Goal: Transaction & Acquisition: Obtain resource

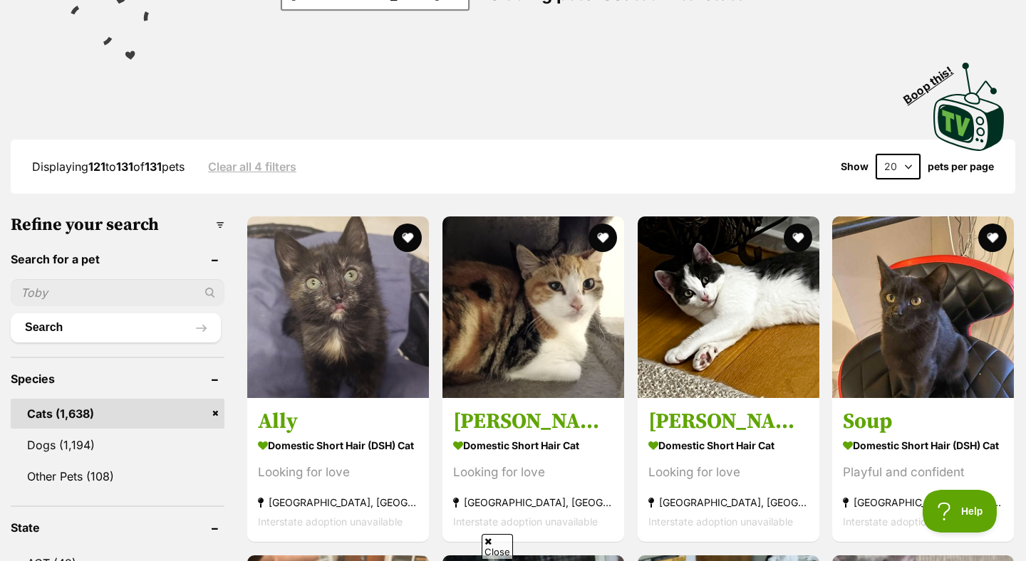
scroll to position [250, 0]
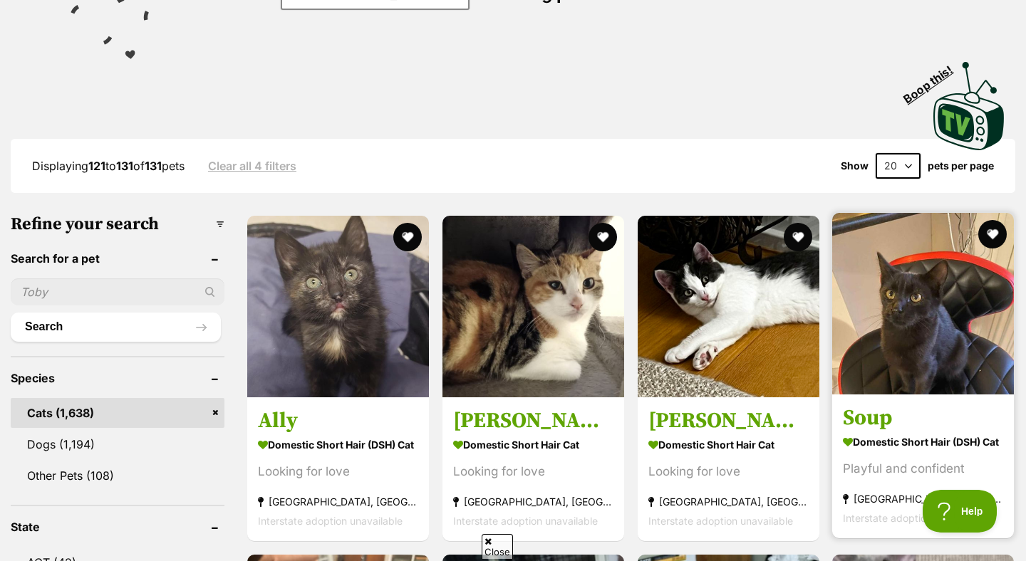
click at [959, 291] on img at bounding box center [923, 304] width 182 height 182
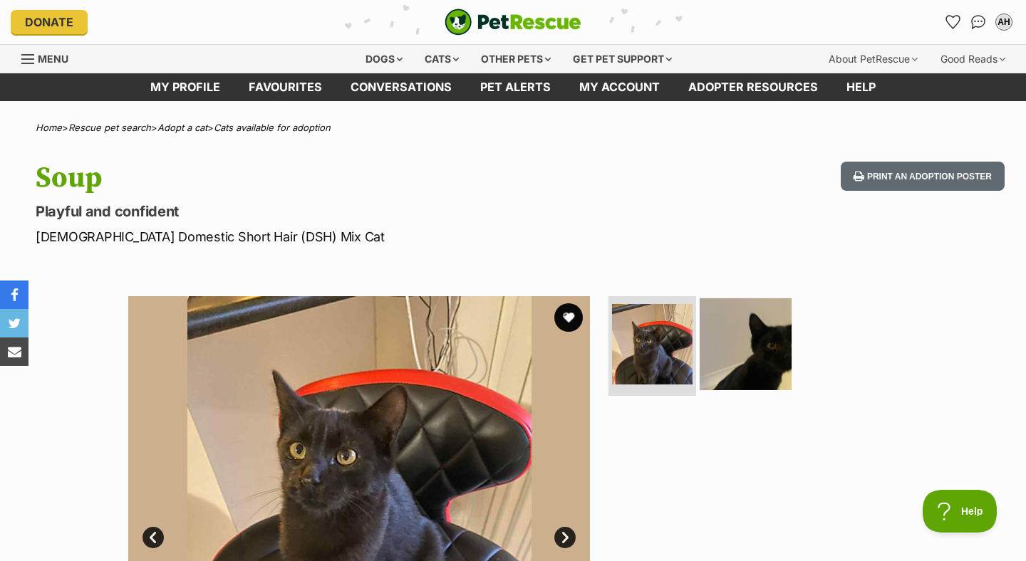
click at [750, 348] on img at bounding box center [746, 345] width 92 height 92
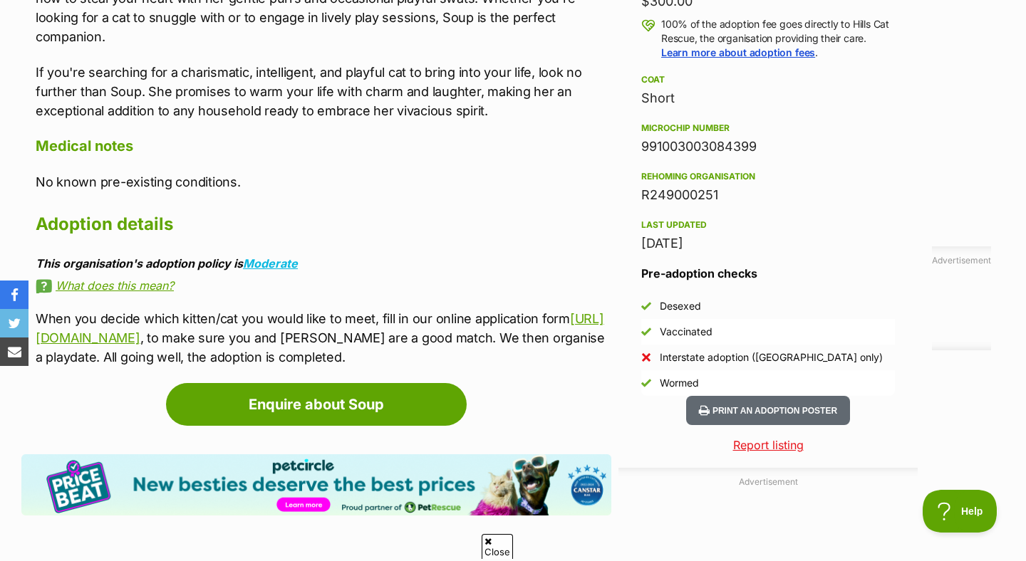
scroll to position [1072, 0]
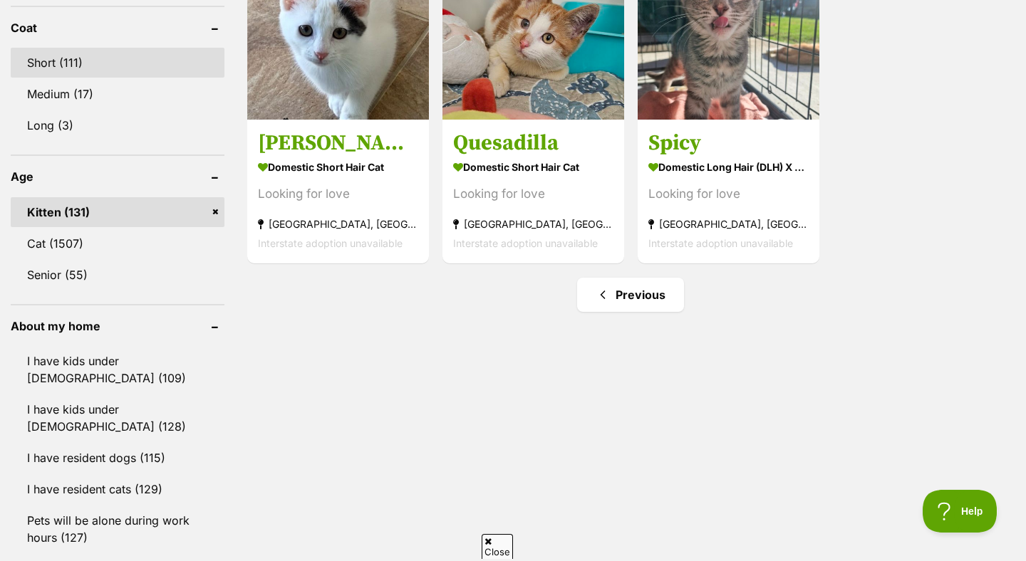
scroll to position [1367, 0]
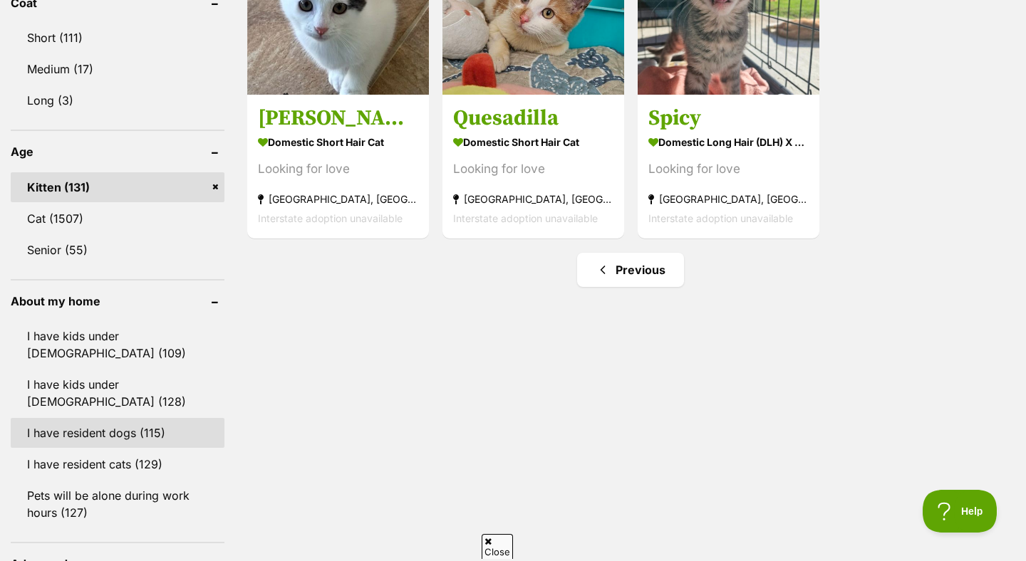
click at [120, 445] on link "I have resident dogs (115)" at bounding box center [118, 433] width 214 height 30
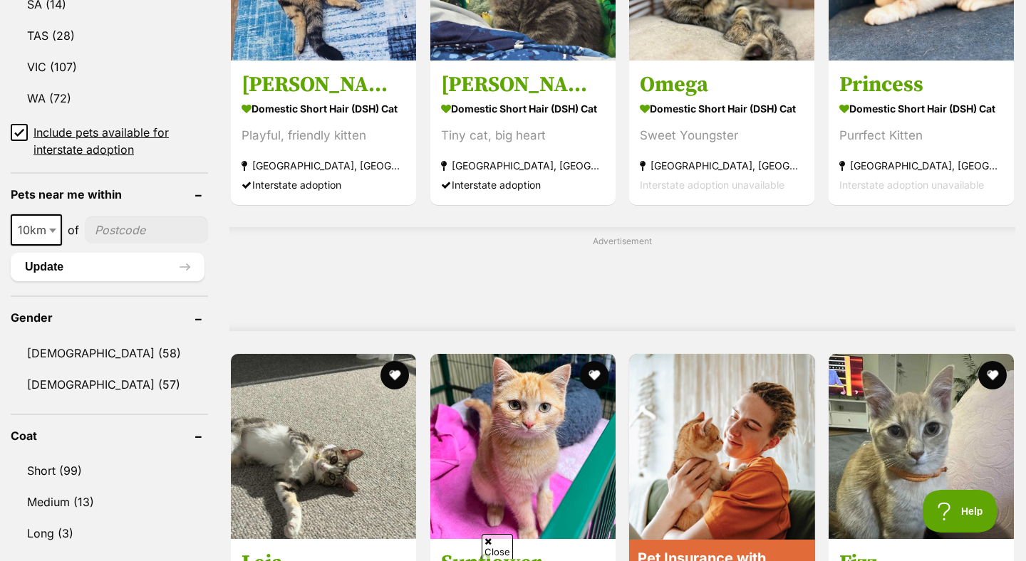
scroll to position [990, 0]
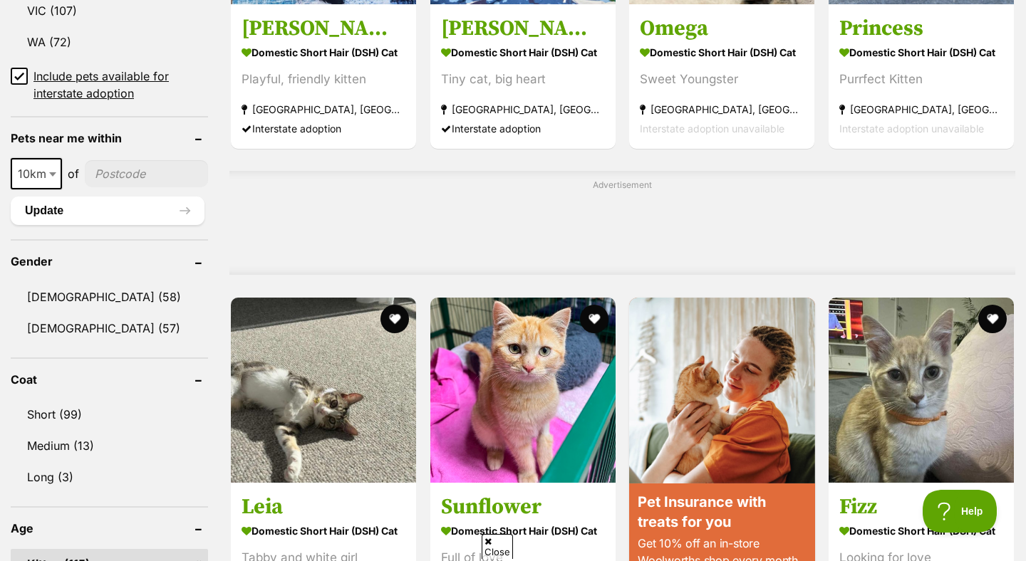
drag, startPoint x: 31, startPoint y: 175, endPoint x: 33, endPoint y: 182, distance: 7.4
click at [31, 175] on span "10km" at bounding box center [36, 174] width 48 height 20
select select "50"
click at [87, 178] on input"] "postcode" at bounding box center [147, 173] width 121 height 27
type input"] "2119"
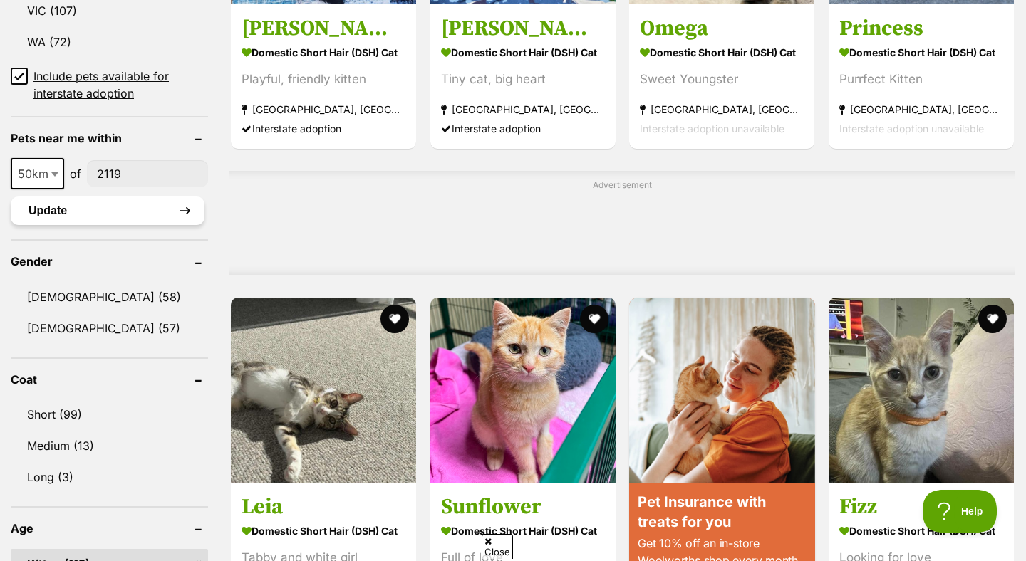
click at [107, 210] on button "Update" at bounding box center [108, 211] width 194 height 29
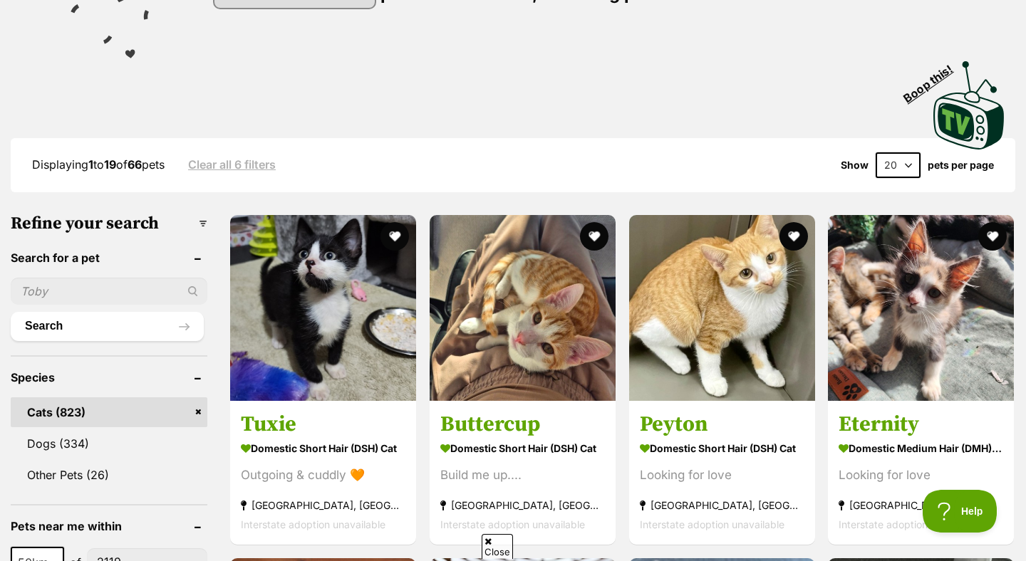
scroll to position [254, 0]
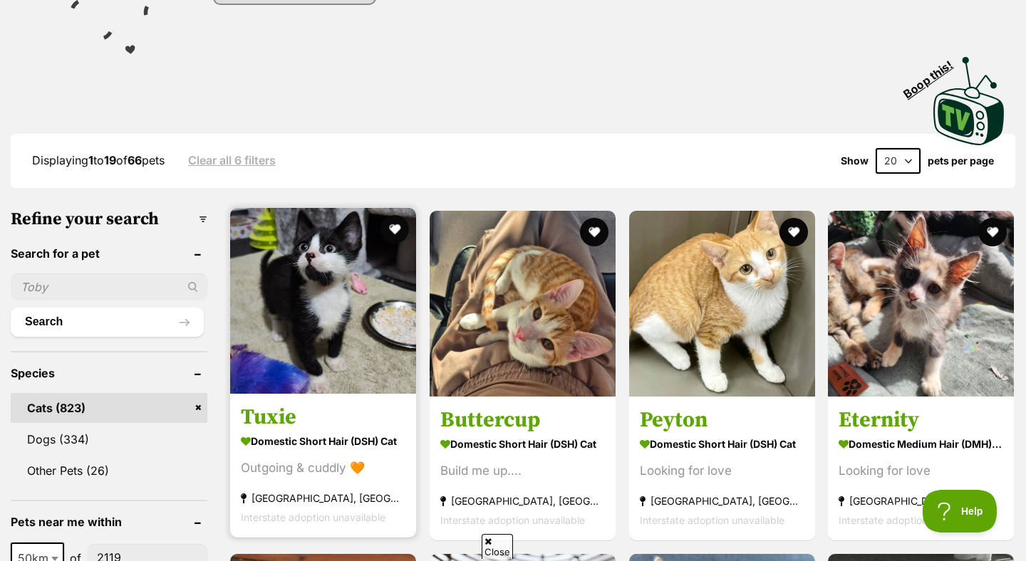
click at [380, 266] on img at bounding box center [323, 301] width 186 height 186
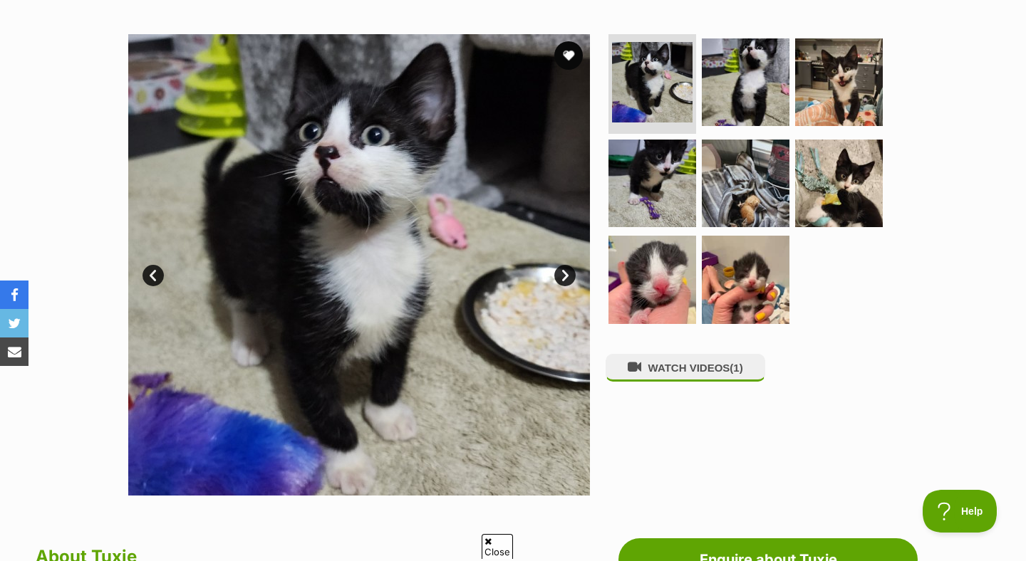
scroll to position [244, 0]
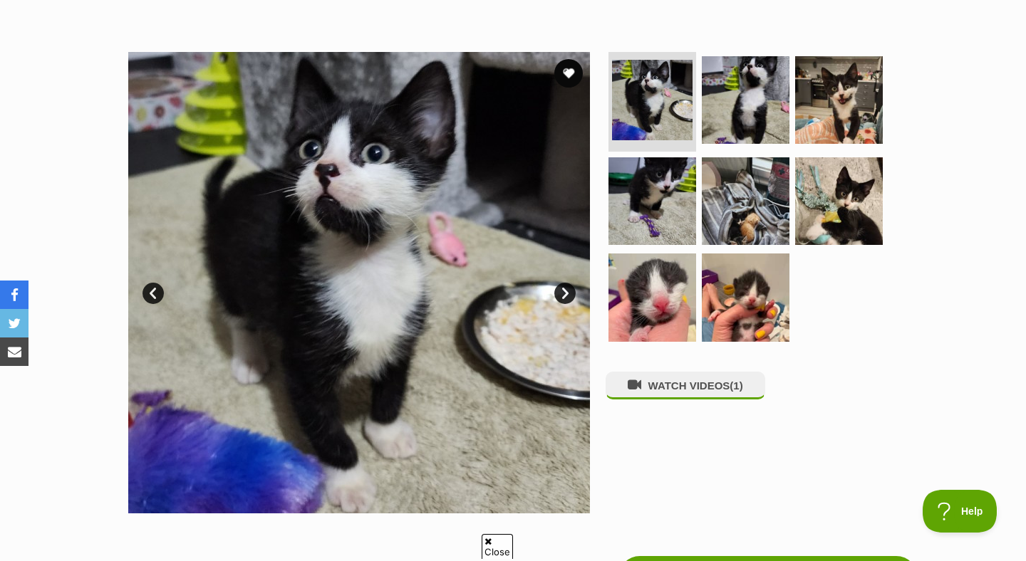
click at [563, 291] on link "Next" at bounding box center [564, 293] width 21 height 21
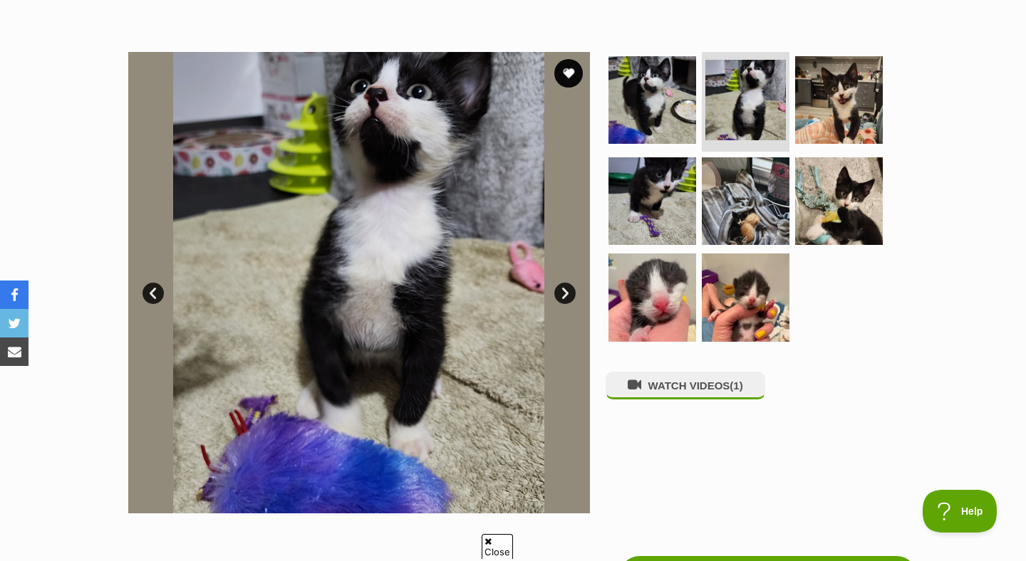
click at [563, 291] on link "Next" at bounding box center [564, 293] width 21 height 21
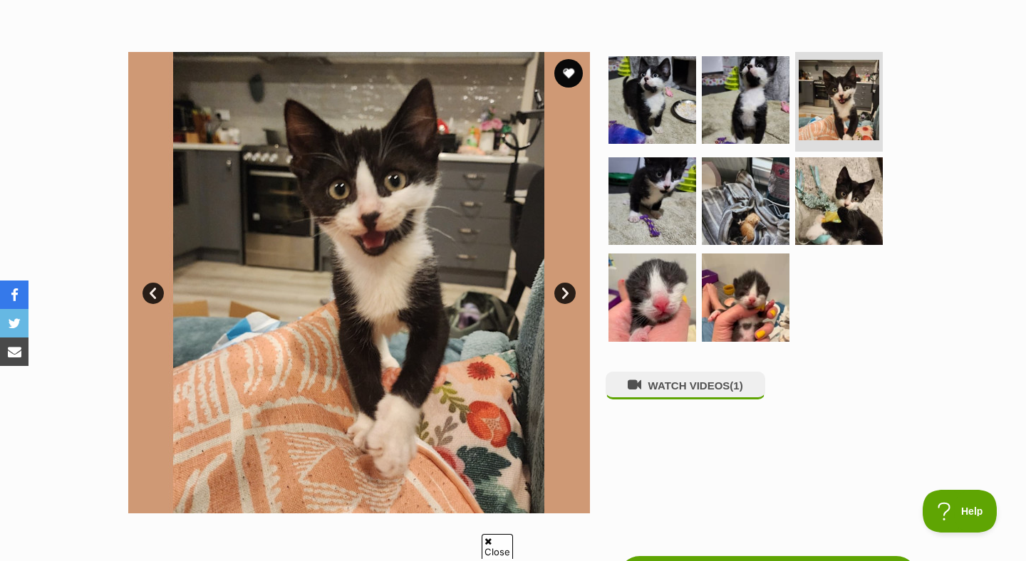
click at [563, 291] on link "Next" at bounding box center [564, 293] width 21 height 21
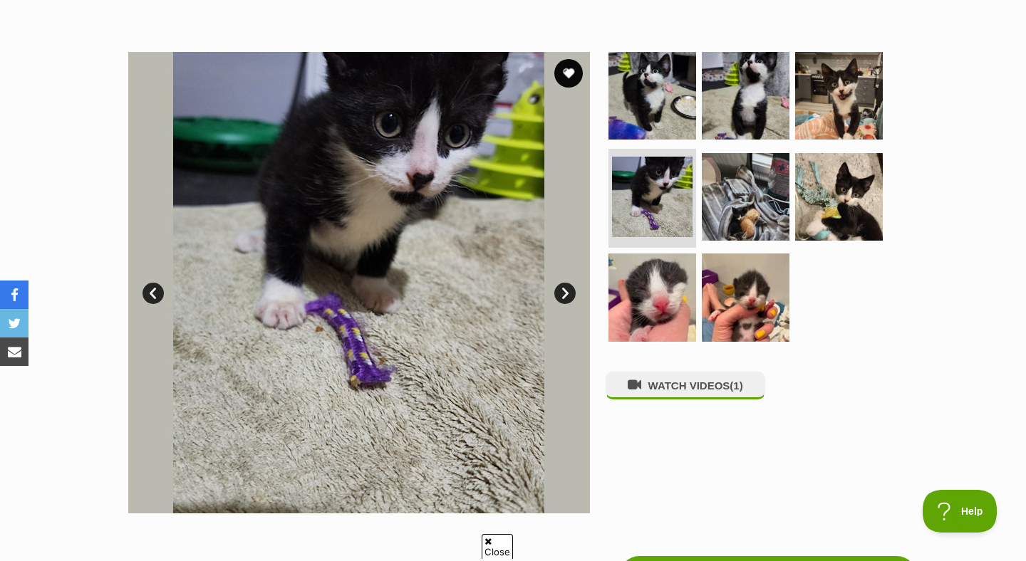
click at [563, 291] on link "Next" at bounding box center [564, 293] width 21 height 21
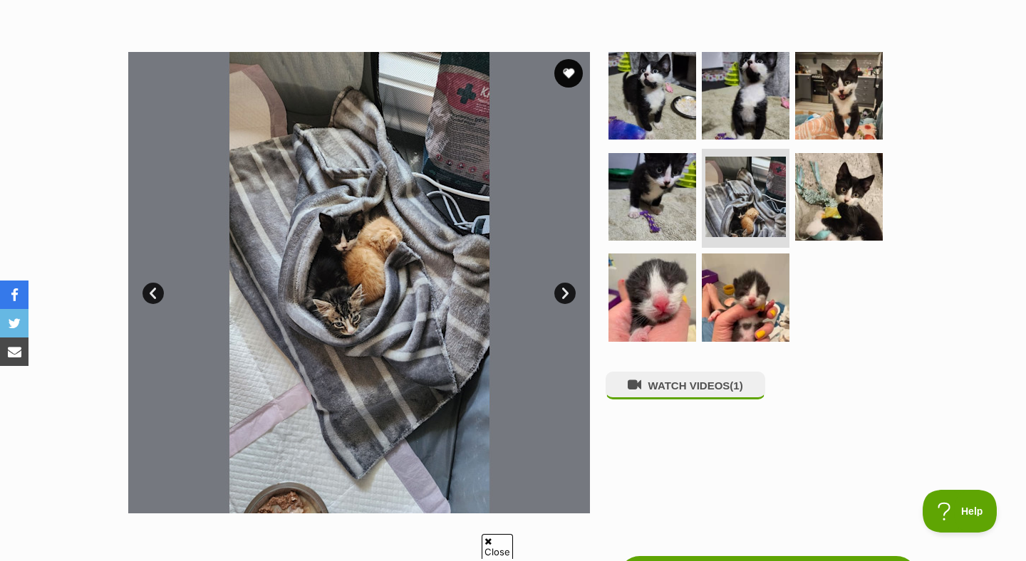
click at [563, 291] on link "Next" at bounding box center [564, 293] width 21 height 21
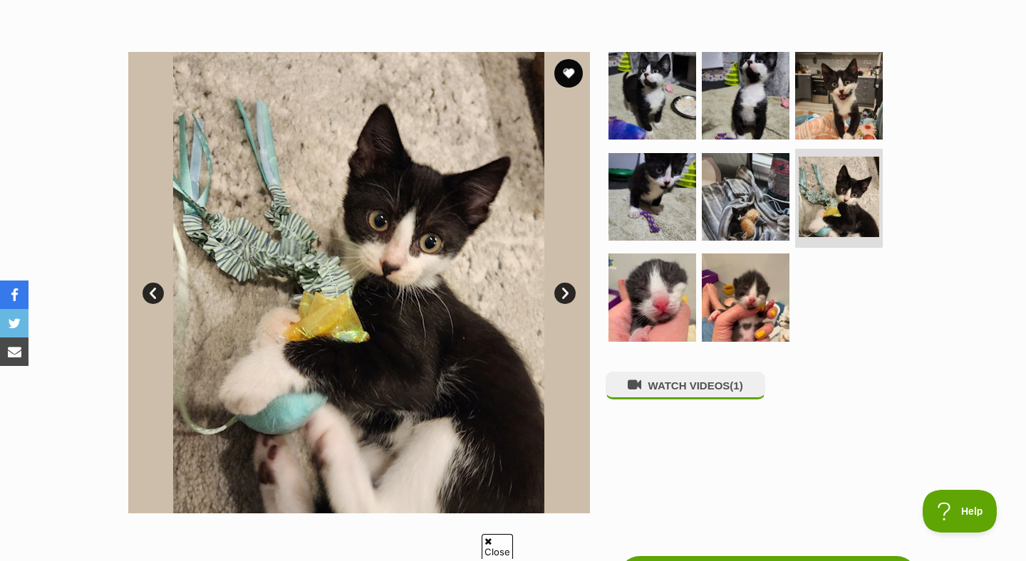
click at [563, 291] on link "Next" at bounding box center [564, 293] width 21 height 21
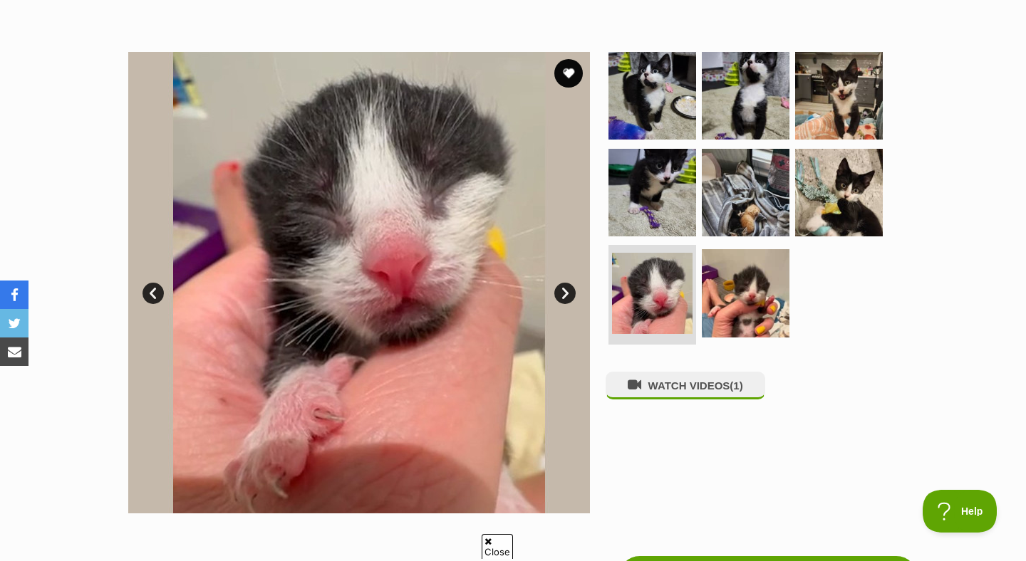
click at [563, 291] on link "Next" at bounding box center [564, 293] width 21 height 21
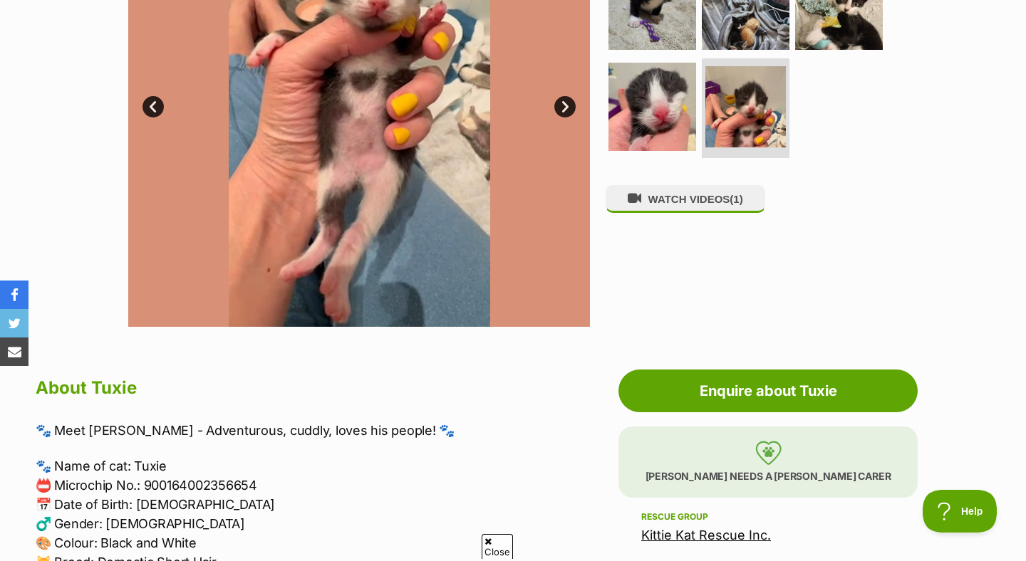
scroll to position [403, 0]
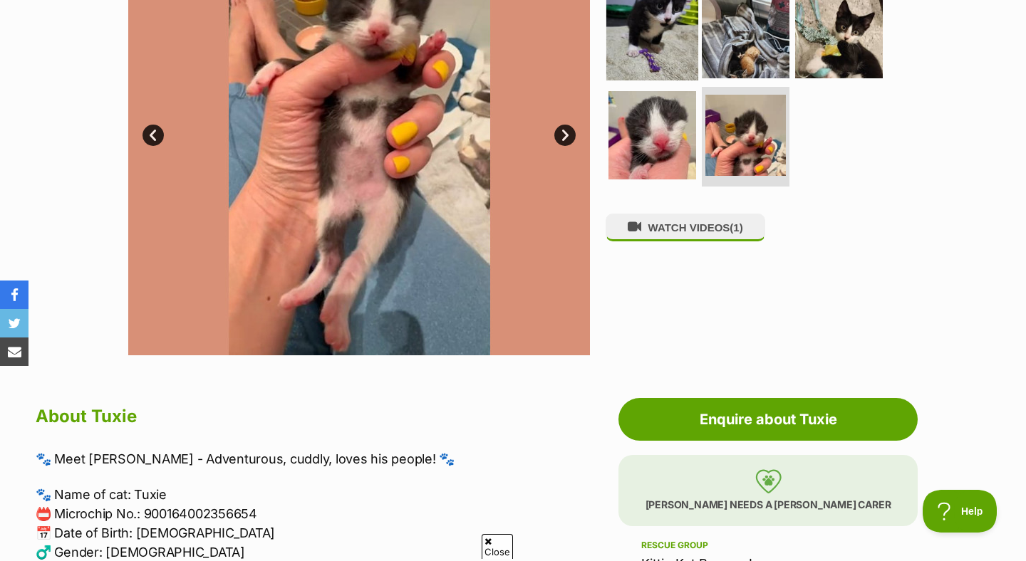
click at [648, 59] on img at bounding box center [652, 34] width 92 height 92
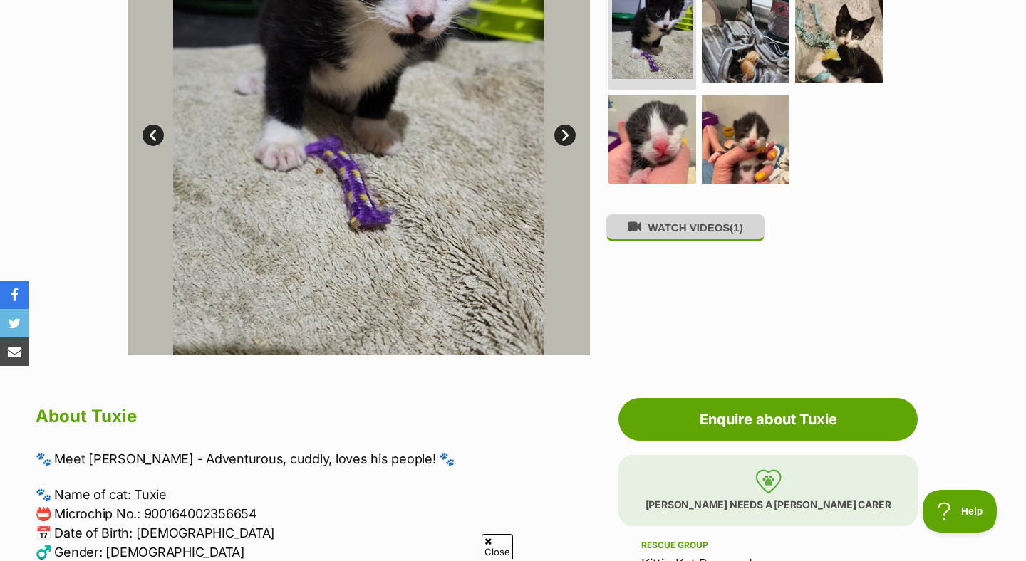
click at [663, 224] on button "WATCH VIDEOS (1)" at bounding box center [686, 228] width 160 height 28
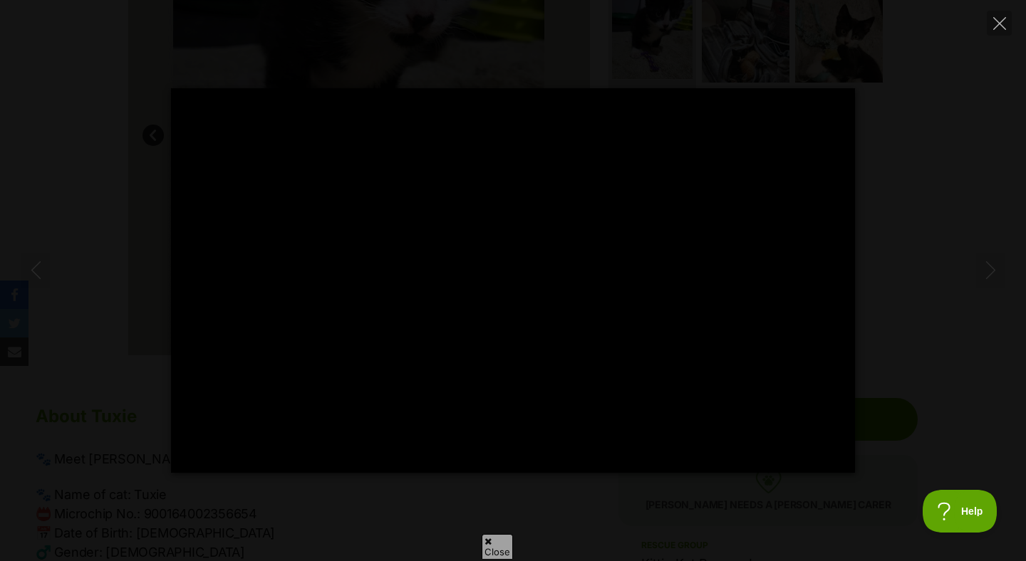
click at [934, 323] on div "Pause Play % buffered 00:00 -00:11 Unmute Mute Disable captions Enable captions…" at bounding box center [513, 280] width 1026 height 385
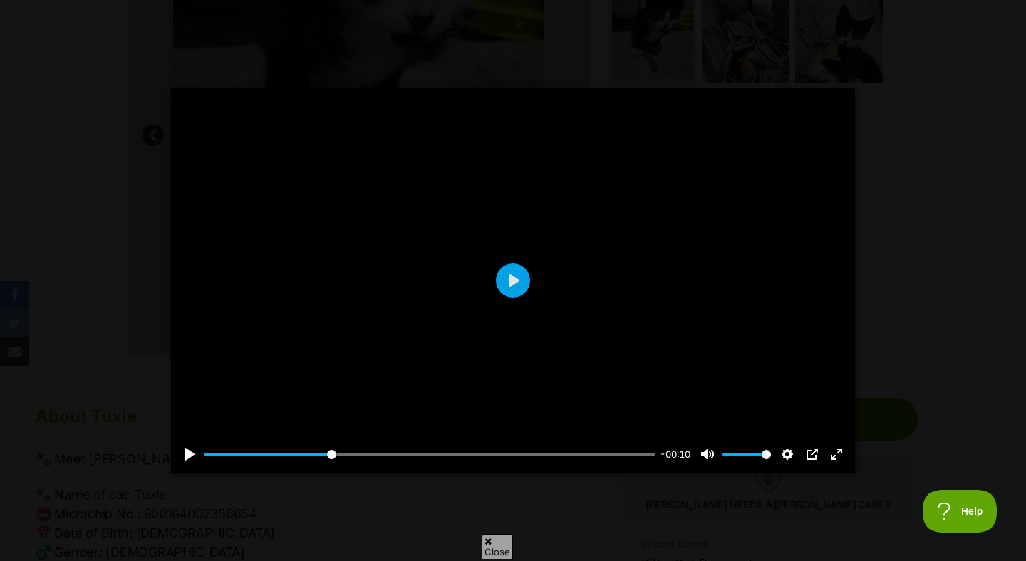
type input "28.9"
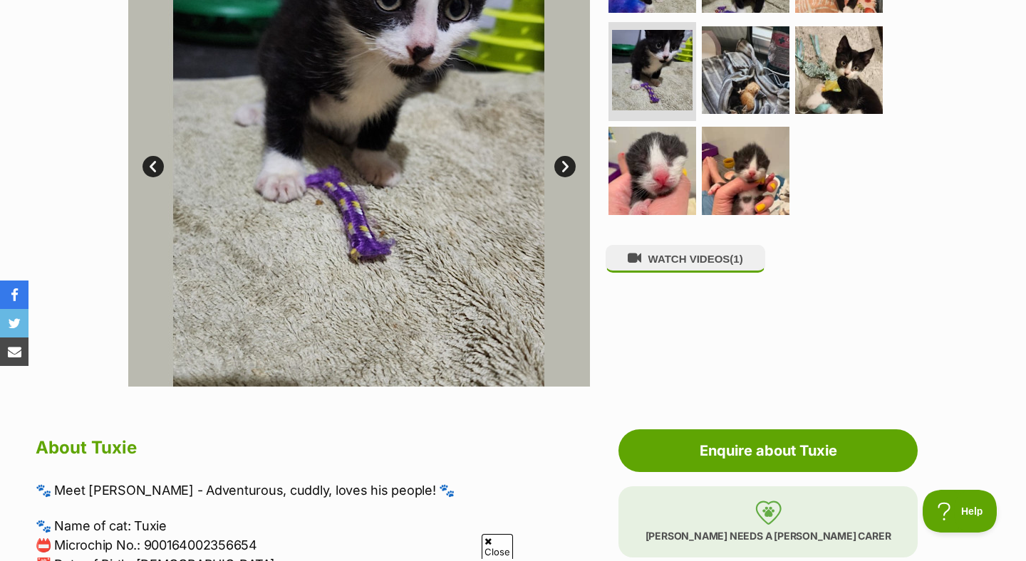
scroll to position [0, 0]
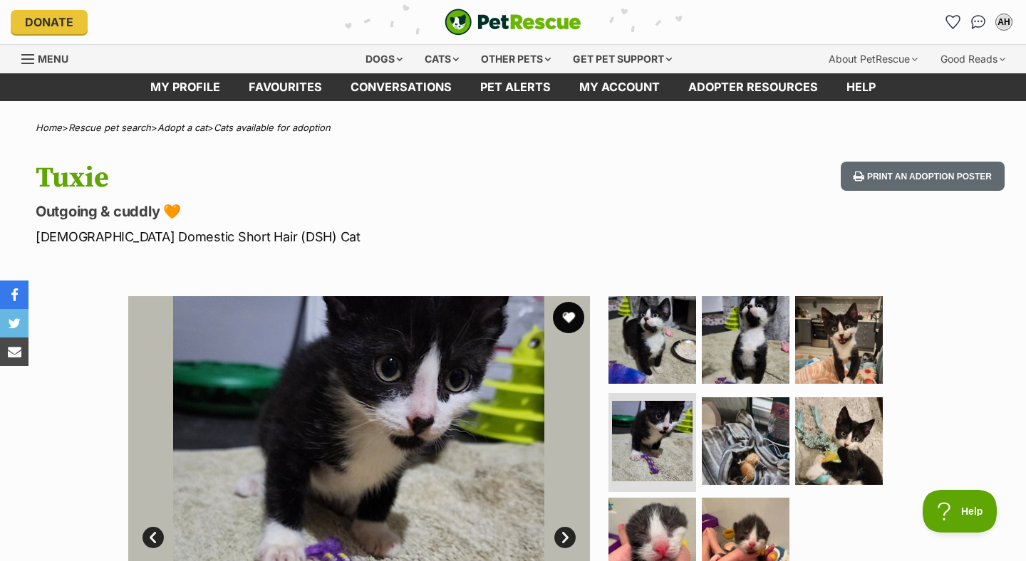
click at [559, 319] on button "favourite" at bounding box center [568, 317] width 31 height 31
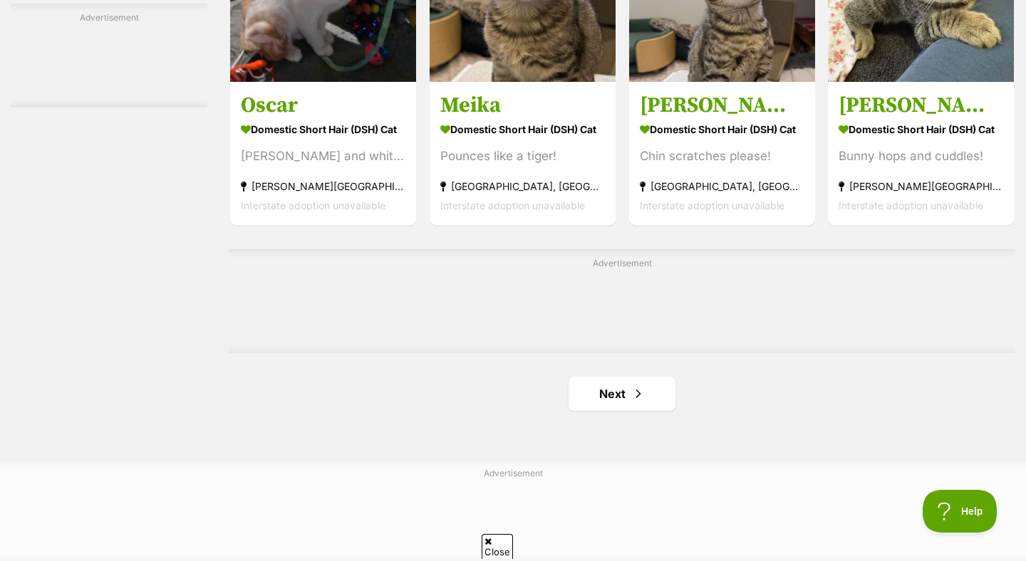
scroll to position [2263, 0]
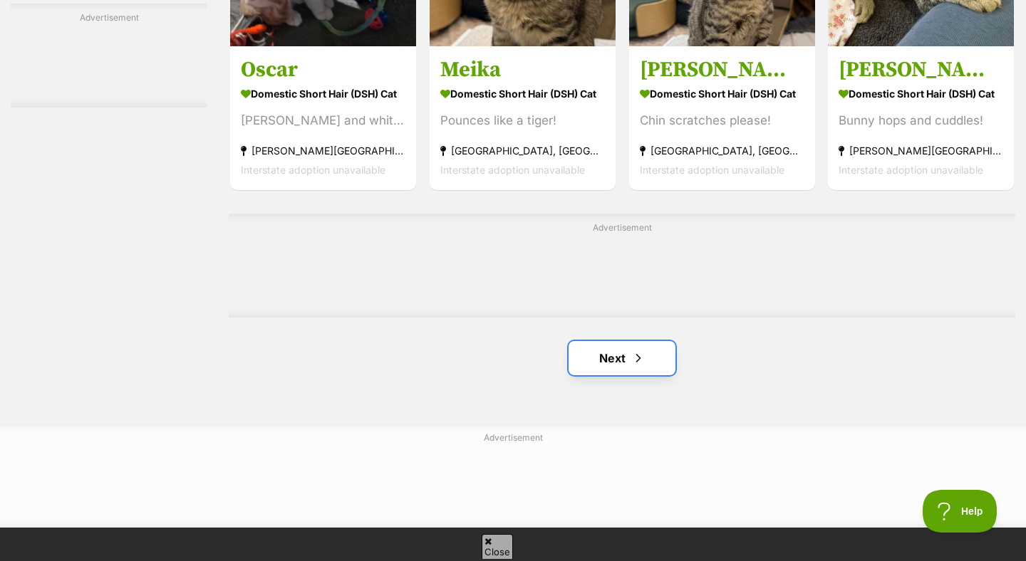
click at [626, 348] on link "Next" at bounding box center [622, 358] width 107 height 34
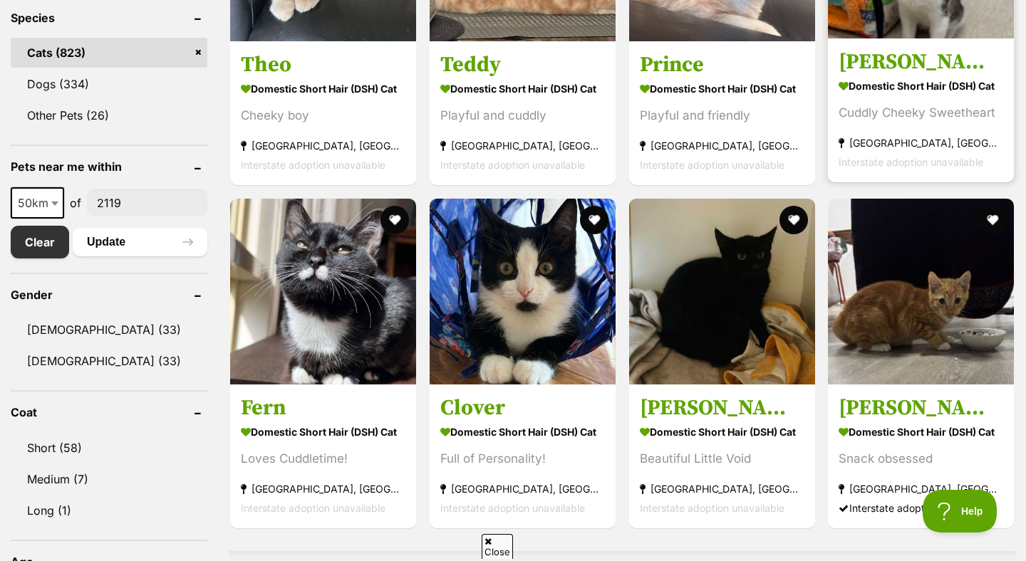
scroll to position [609, 0]
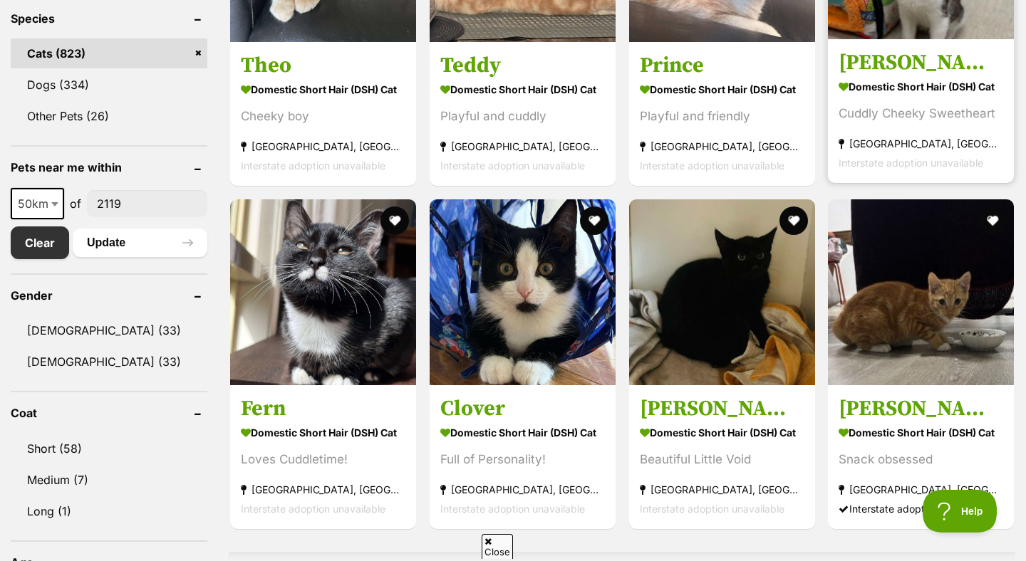
click at [896, 71] on h3 "[PERSON_NAME]" at bounding box center [921, 62] width 165 height 27
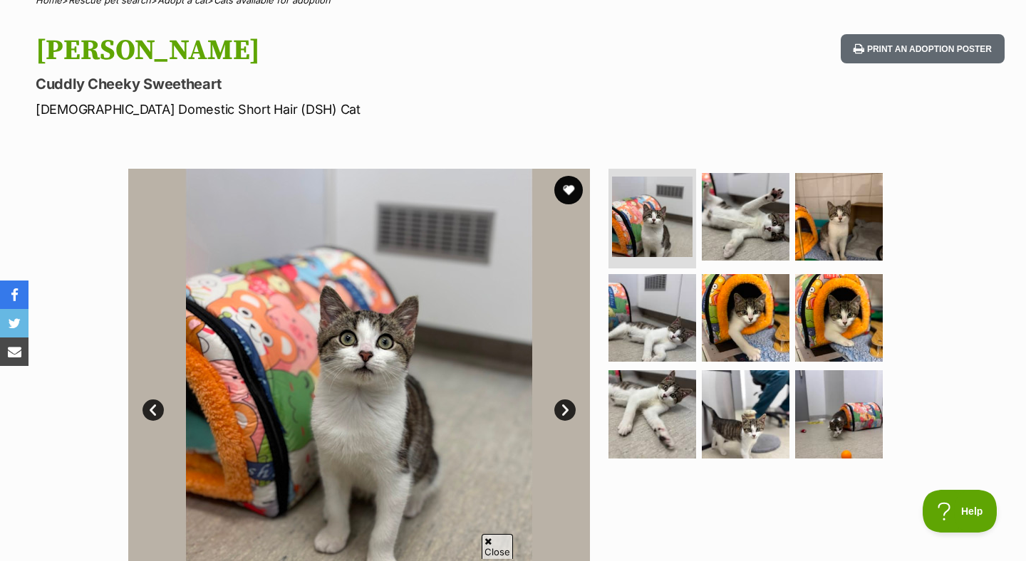
scroll to position [129, 0]
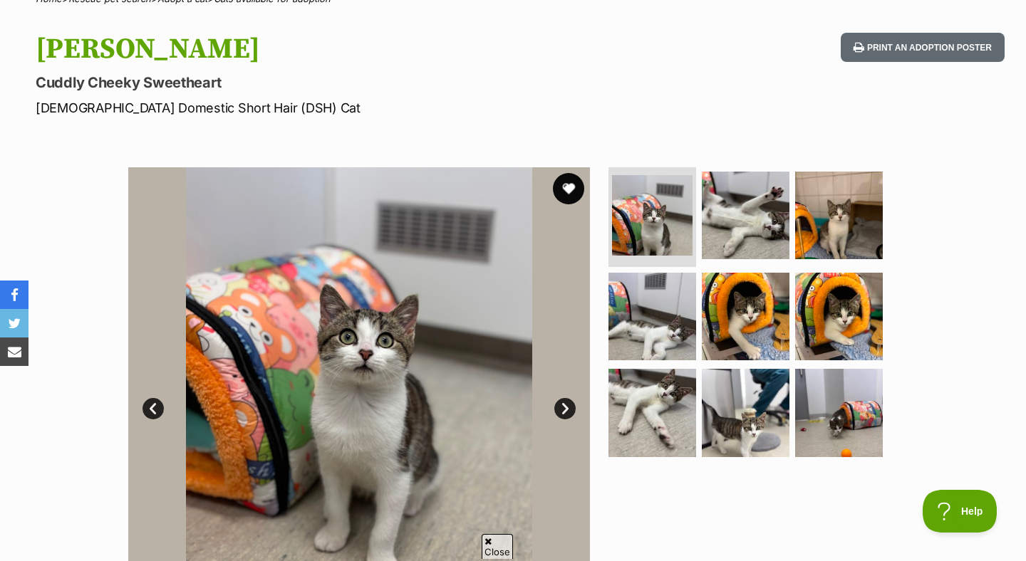
click at [568, 190] on button "favourite" at bounding box center [568, 188] width 31 height 31
